Goal: Find specific page/section: Find specific page/section

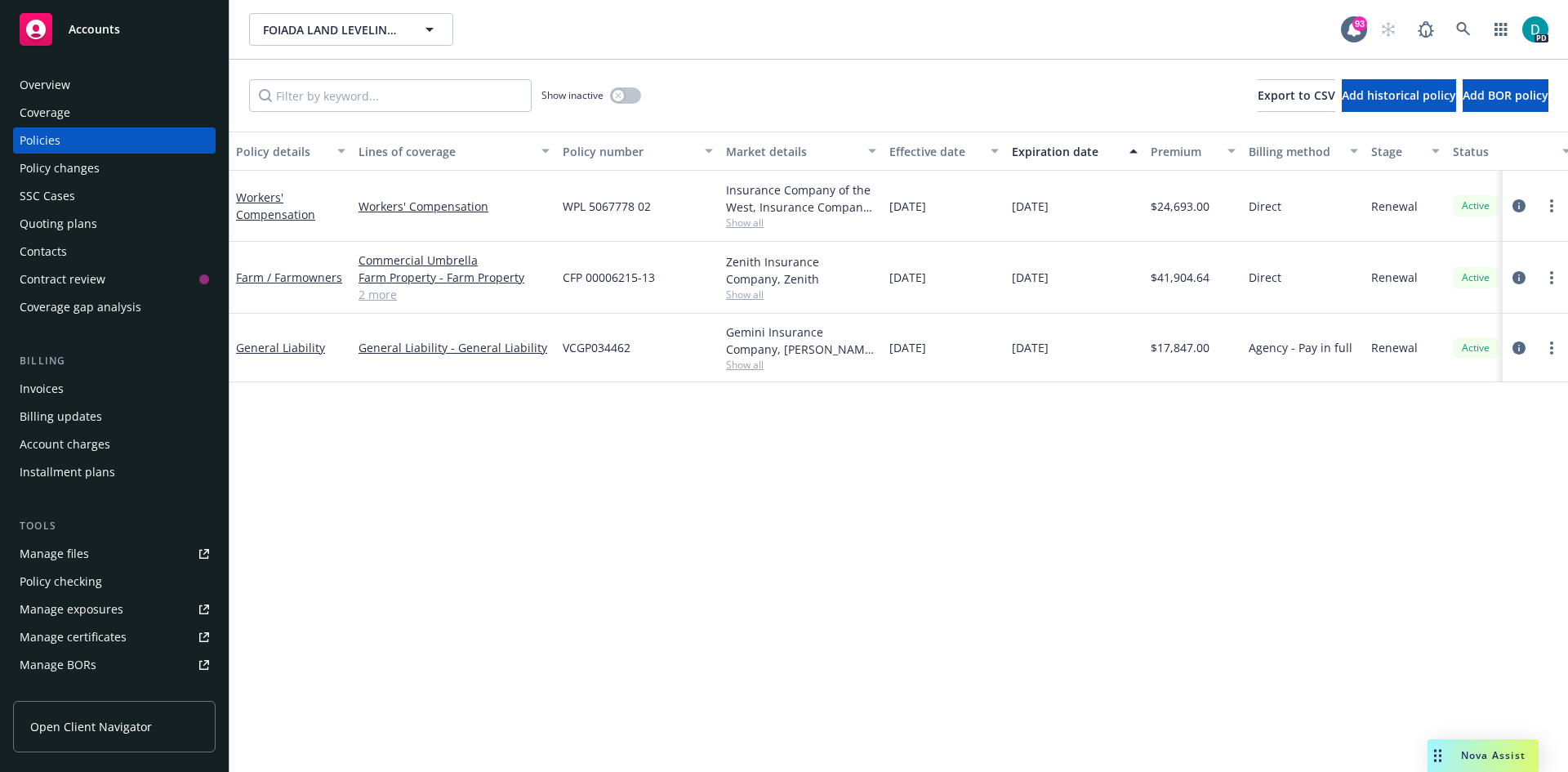
click at [56, 32] on div "Accounts" at bounding box center [115, 29] width 190 height 32
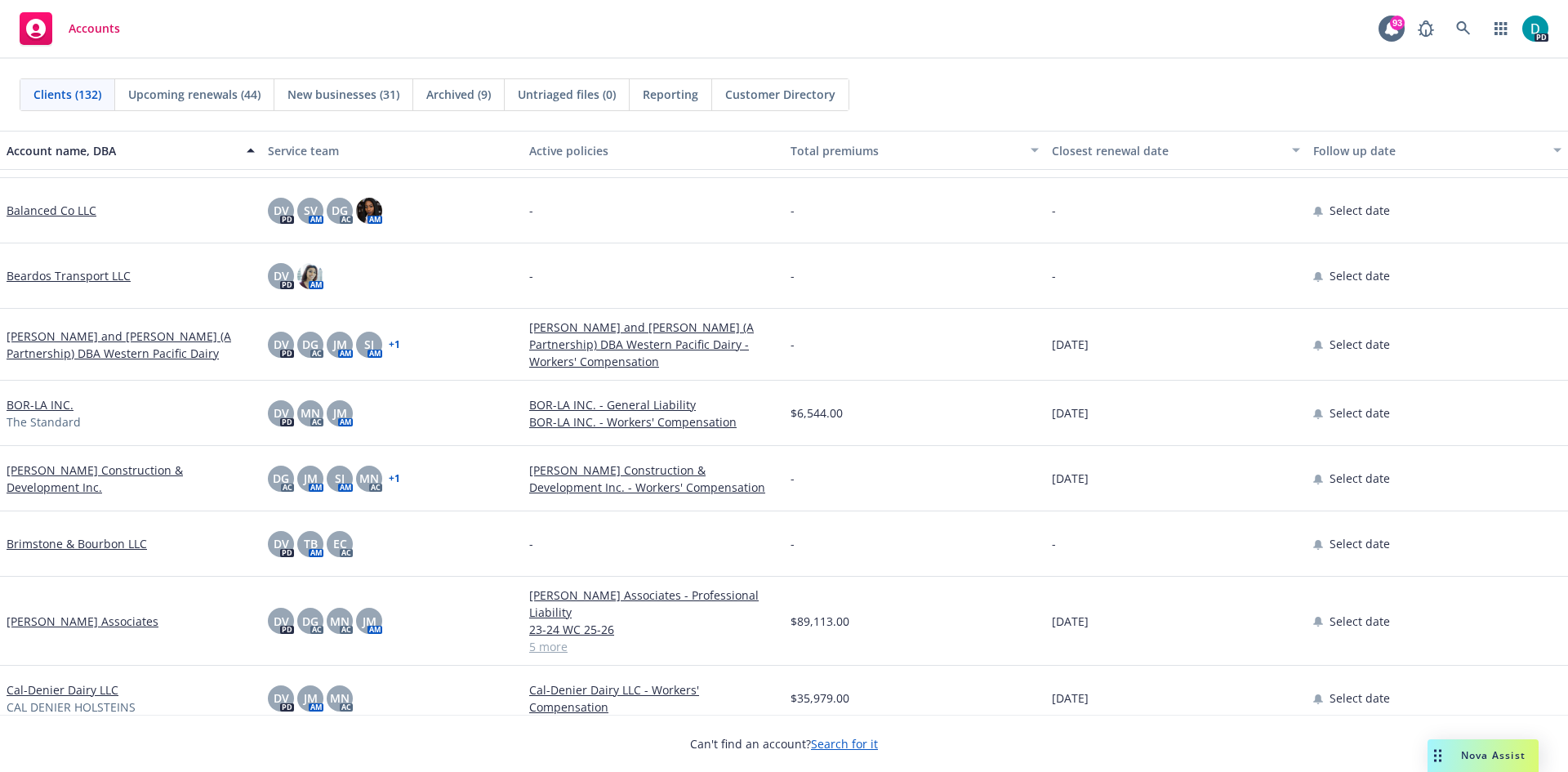
scroll to position [408, 0]
